Goal: Information Seeking & Learning: Find specific fact

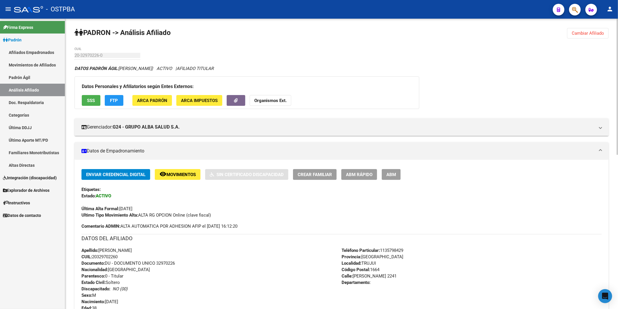
click at [589, 32] on span "Cambiar Afiliado" at bounding box center [588, 33] width 32 height 5
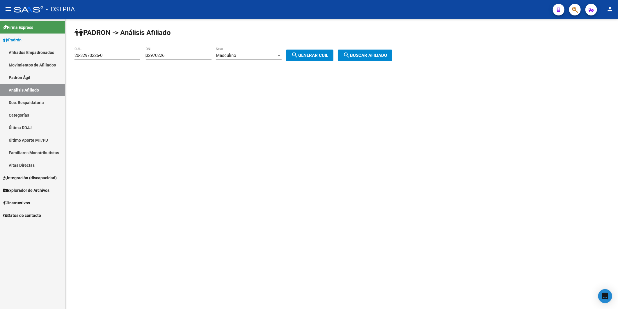
click at [583, 34] on div "PADRON -> Análisis Afiliado 20-32970226-0 CUIL | 32970226 DNI Masculino Sexo se…" at bounding box center [341, 49] width 553 height 61
drag, startPoint x: 127, startPoint y: 55, endPoint x: 60, endPoint y: 55, distance: 66.7
click at [61, 56] on mat-sidenav-container "Firma Express Padrón Afiliados Empadronados Movimientos de Afiliados Padrón Ági…" at bounding box center [309, 164] width 618 height 290
drag, startPoint x: 180, startPoint y: 54, endPoint x: 151, endPoint y: 55, distance: 29.1
click at [152, 56] on div "| 32970226 DNI Masculino Sexo search Generar CUIL" at bounding box center [241, 55] width 193 height 5
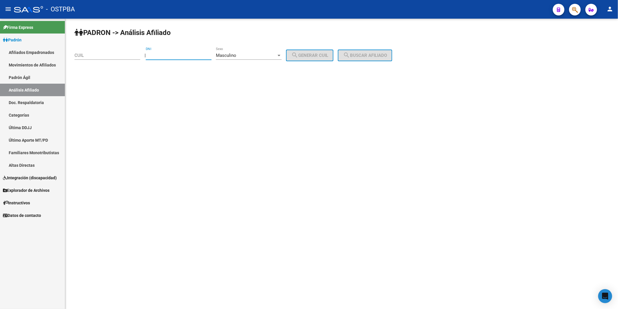
paste input "43731845"
type input "43731845"
click at [282, 52] on div "Masculino Sexo" at bounding box center [249, 53] width 66 height 13
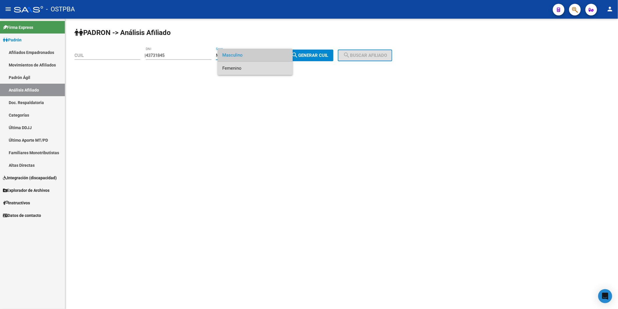
click at [266, 70] on span "Femenino" at bounding box center [255, 68] width 66 height 13
drag, startPoint x: 330, startPoint y: 55, endPoint x: 354, endPoint y: 56, distance: 24.8
click at [328, 56] on span "search Generar CUIL" at bounding box center [309, 55] width 37 height 5
type input "27-43731845-5"
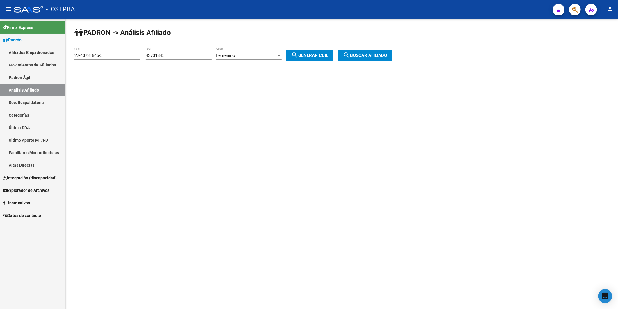
click at [357, 56] on span "search Buscar afiliado" at bounding box center [365, 55] width 44 height 5
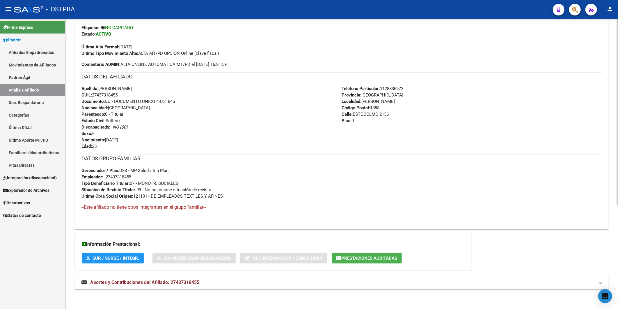
scroll to position [163, 0]
click at [194, 280] on span "Aportes y Contribuciones del Afiliado: 27437318455" at bounding box center [144, 281] width 109 height 6
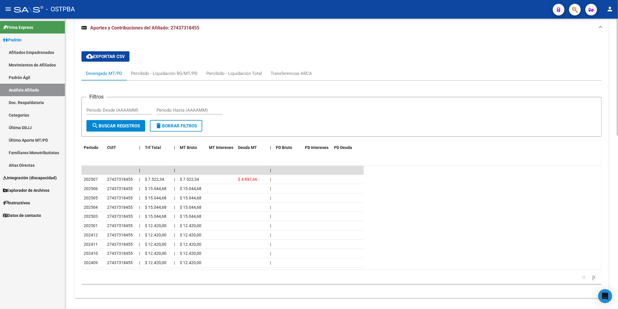
scroll to position [428, 0]
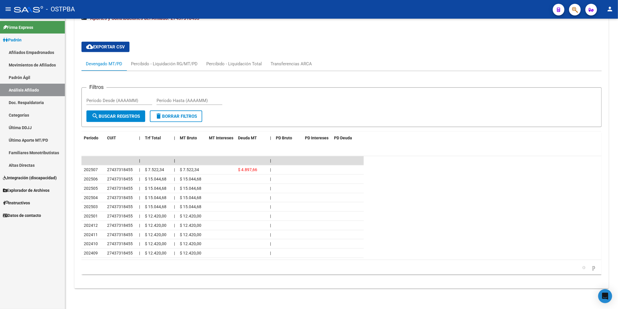
click at [28, 38] on link "Padrón" at bounding box center [32, 39] width 65 height 13
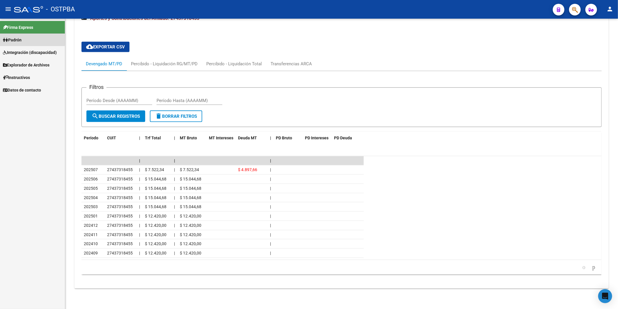
click at [25, 38] on link "Padrón" at bounding box center [32, 39] width 65 height 13
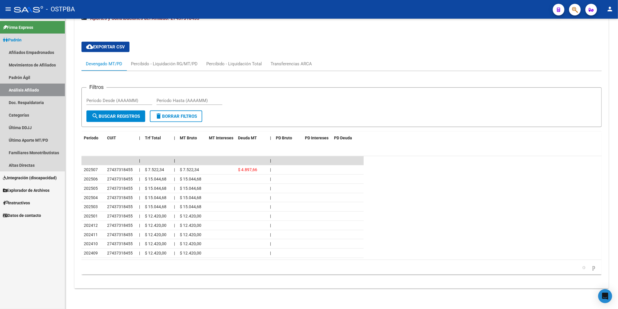
click at [19, 89] on link "Análisis Afiliado" at bounding box center [32, 90] width 65 height 13
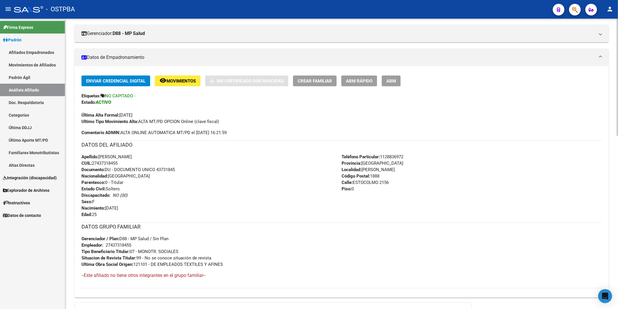
scroll to position [8, 0]
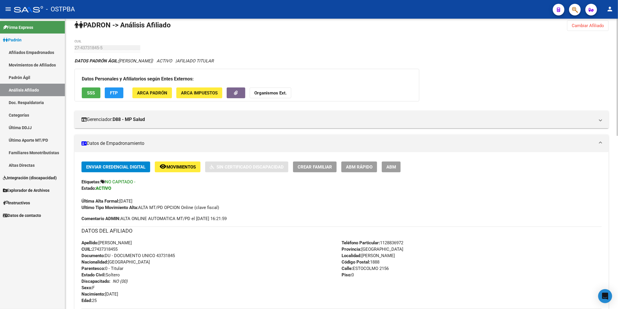
click at [585, 27] on span "Cambiar Afiliado" at bounding box center [588, 25] width 32 height 5
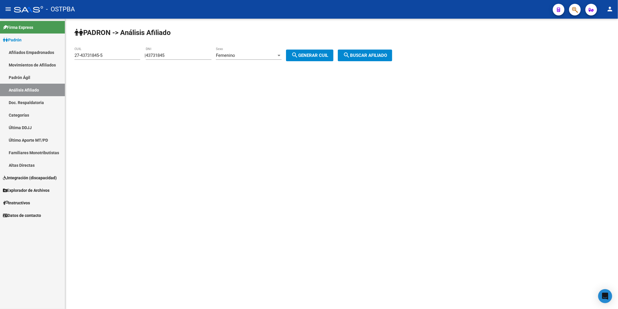
scroll to position [0, 0]
drag, startPoint x: 116, startPoint y: 54, endPoint x: -1, endPoint y: 63, distance: 118.3
click at [0, 63] on html "menu - OSTPBA person Firma Express Padrón Afiliados Empadronados Movimientos de…" at bounding box center [309, 154] width 618 height 309
drag, startPoint x: 205, startPoint y: 54, endPoint x: 150, endPoint y: 56, distance: 54.5
click at [150, 56] on div "| 43731845 DNI Femenino Sexo search Generar CUIL" at bounding box center [241, 55] width 193 height 5
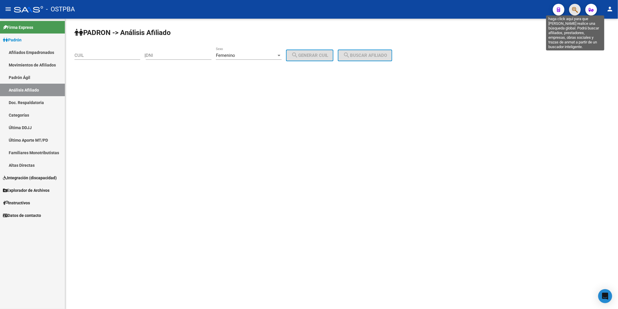
click at [576, 10] on icon "button" at bounding box center [575, 9] width 6 height 7
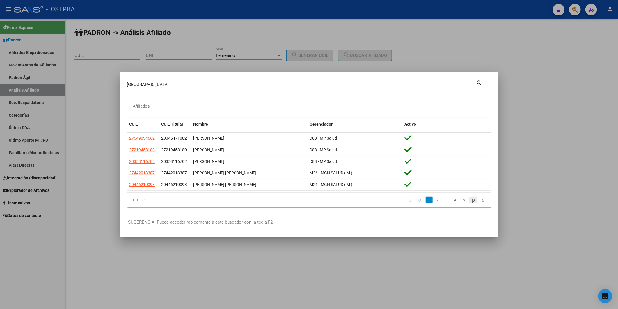
click at [474, 201] on link "go to next page" at bounding box center [474, 200] width 8 height 6
click at [165, 86] on input "oviedo" at bounding box center [301, 84] width 349 height 5
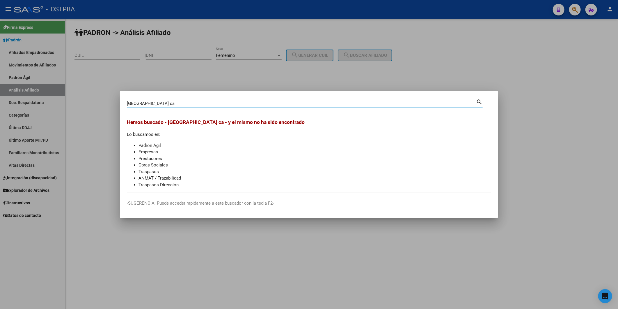
type input "oviedo ca"
drag, startPoint x: 487, startPoint y: 71, endPoint x: 490, endPoint y: 66, distance: 6.4
click at [492, 66] on div at bounding box center [309, 154] width 618 height 309
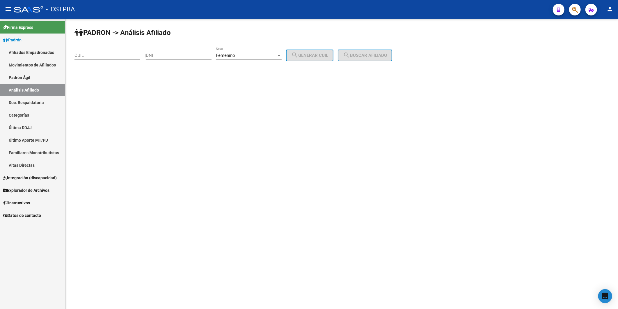
click at [424, 112] on mat-sidenav-content "PADRON -> Análisis Afiliado CUIL | DNI Femenino Sexo search Generar CUIL search…" at bounding box center [341, 164] width 553 height 290
drag, startPoint x: 395, startPoint y: 109, endPoint x: 401, endPoint y: 107, distance: 6.1
click at [397, 109] on mat-sidenav-content "PADRON -> Análisis Afiliado CUIL | DNI Femenino Sexo search Generar CUIL search…" at bounding box center [341, 164] width 553 height 290
drag, startPoint x: 516, startPoint y: 263, endPoint x: 495, endPoint y: 278, distance: 25.2
click at [516, 263] on mat-sidenav-content "PADRON -> Análisis Afiliado CUIL | DNI Femenino Sexo search Generar CUIL search…" at bounding box center [341, 164] width 553 height 290
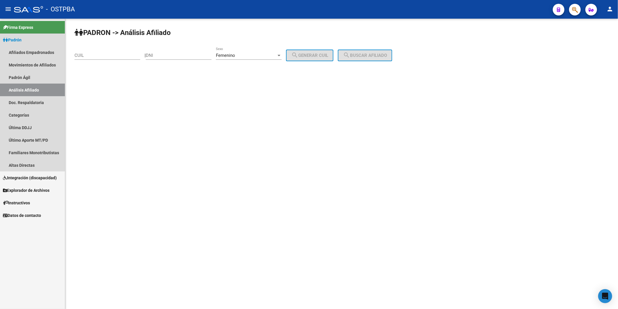
click at [22, 86] on link "Análisis Afiliado" at bounding box center [32, 90] width 65 height 13
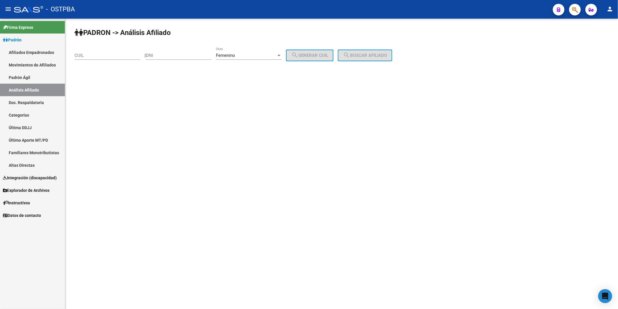
drag, startPoint x: 459, startPoint y: 257, endPoint x: 302, endPoint y: 307, distance: 165.4
click at [453, 258] on mat-sidenav-content "PADRON -> Análisis Afiliado CUIL | DNI Femenino Sexo search Generar CUIL search…" at bounding box center [341, 164] width 553 height 290
